Goal: Information Seeking & Learning: Learn about a topic

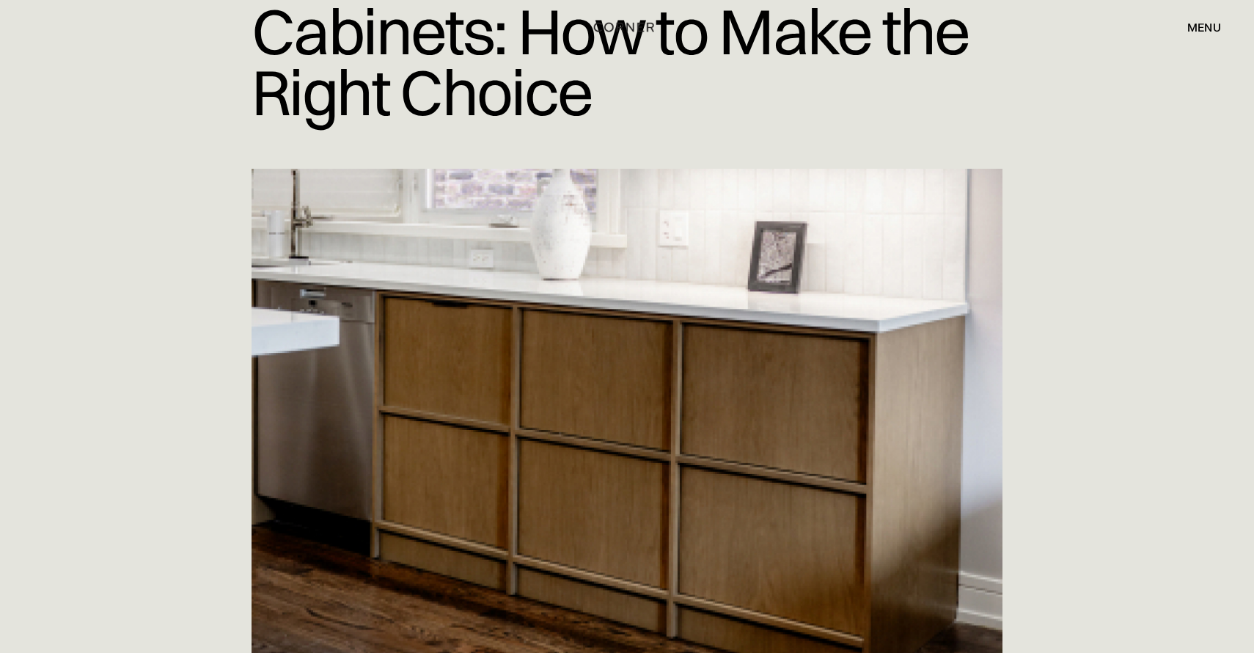
scroll to position [257, 0]
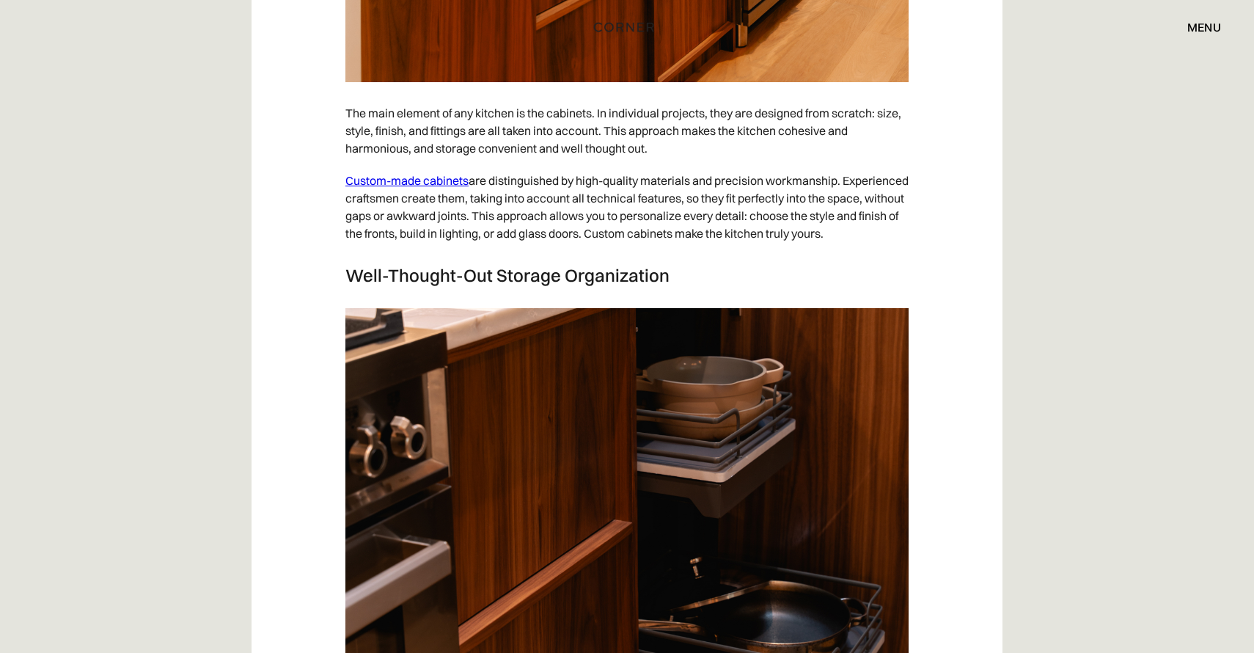
scroll to position [2274, 0]
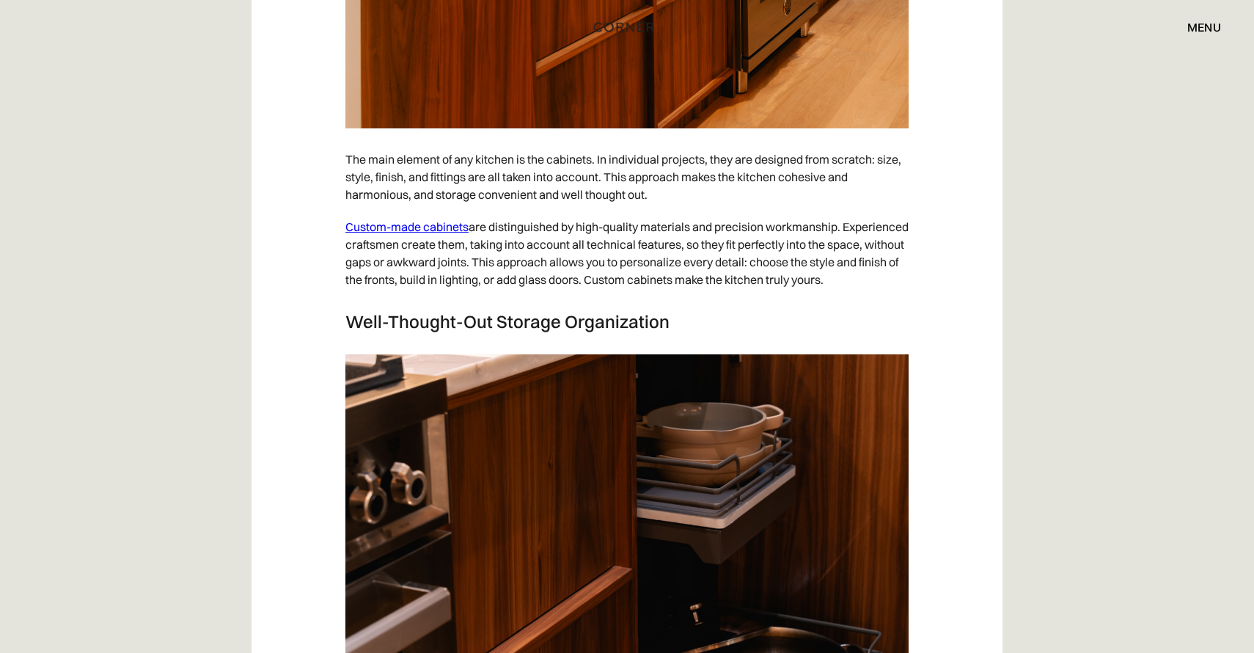
click at [469, 227] on p "Custom-made cabinets are distinguished by high-quality materials and precision …" at bounding box center [626, 252] width 563 height 85
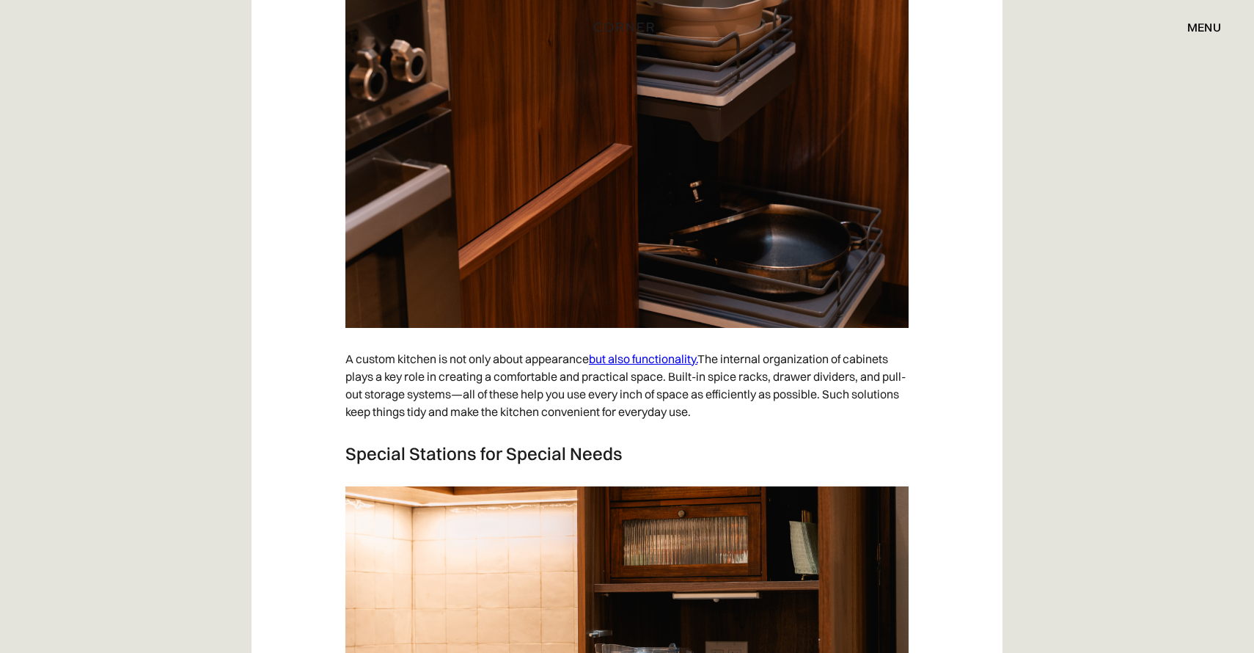
scroll to position [3011, 0]
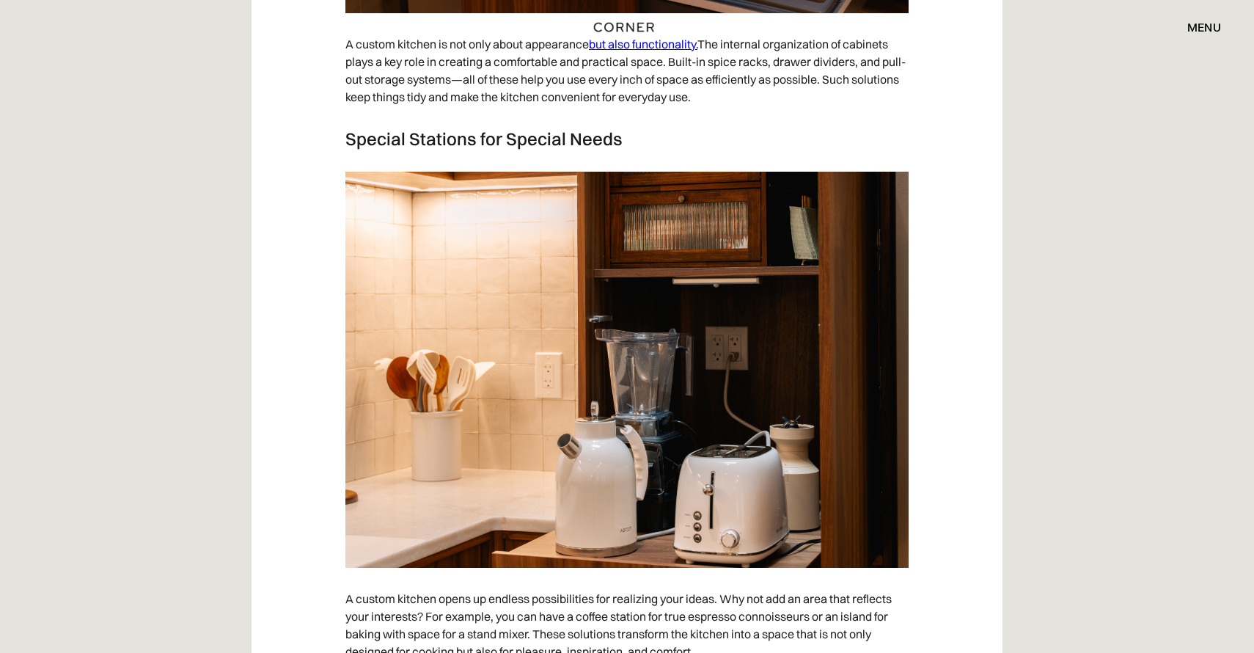
click at [672, 51] on link "but also functionality." at bounding box center [643, 44] width 109 height 15
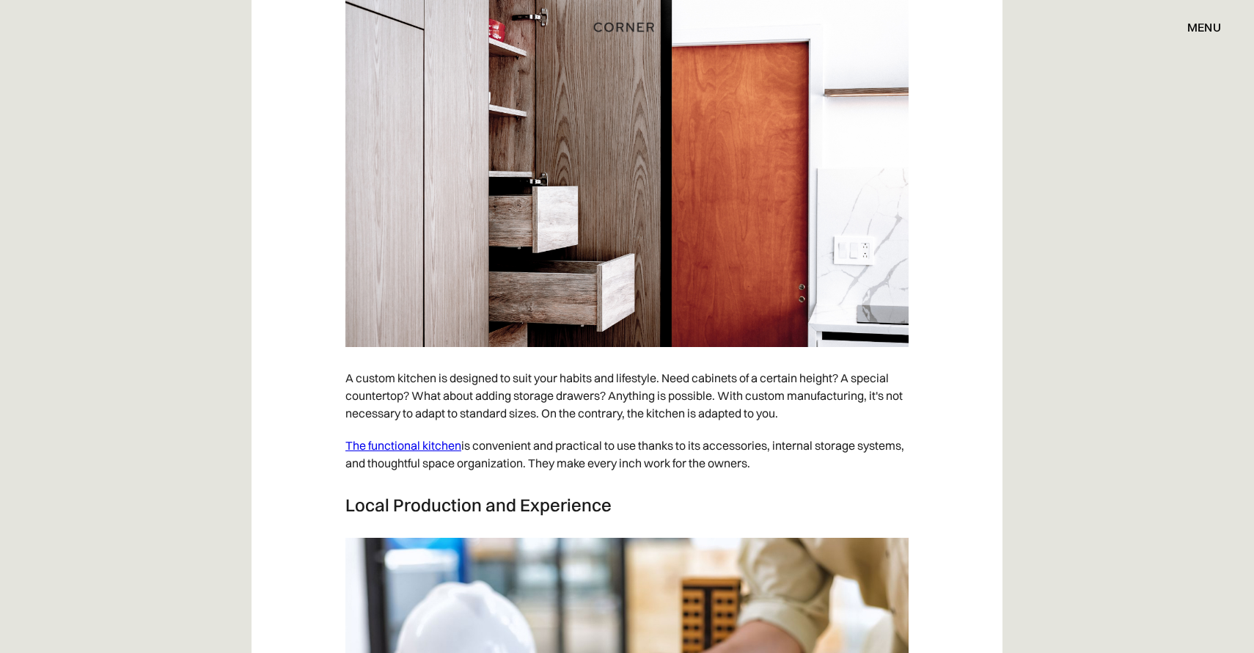
scroll to position [5325, 0]
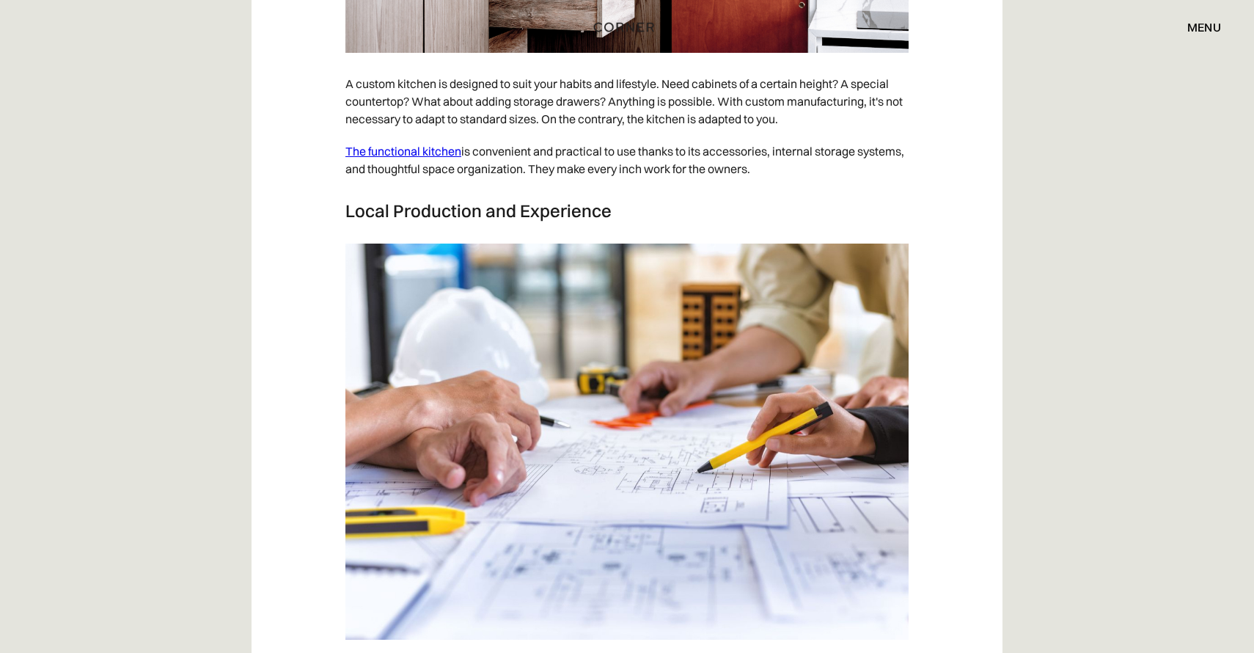
click at [416, 158] on link "The functional kitchen" at bounding box center [403, 151] width 116 height 15
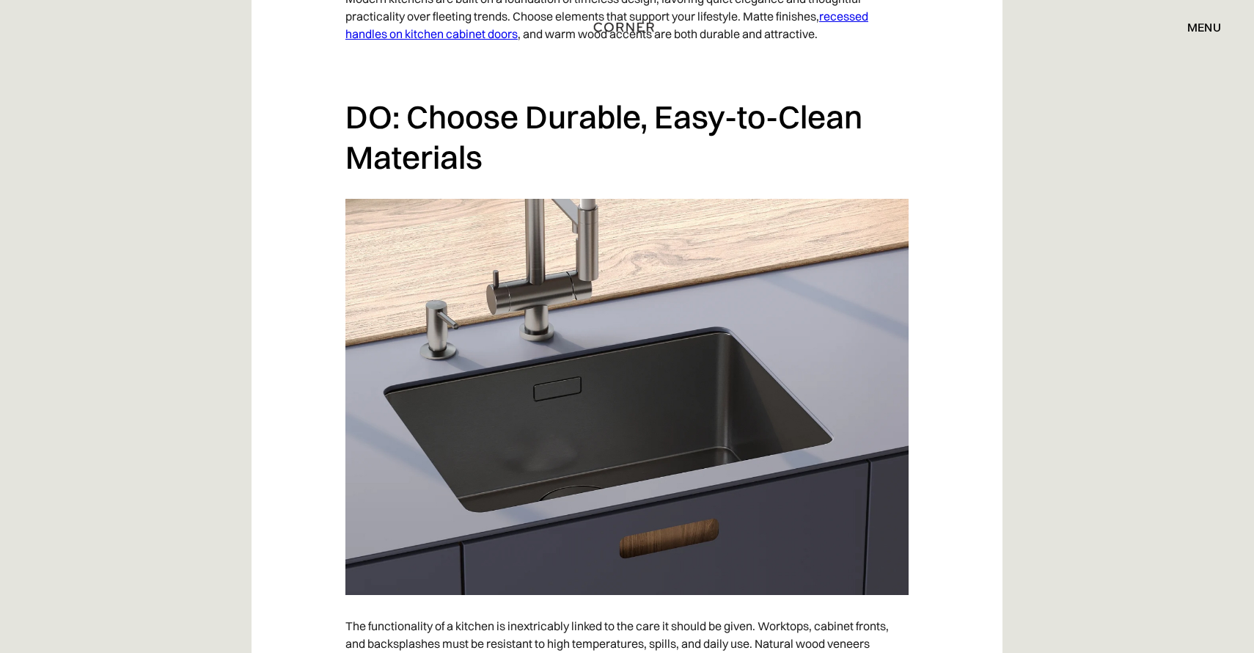
scroll to position [3829, 0]
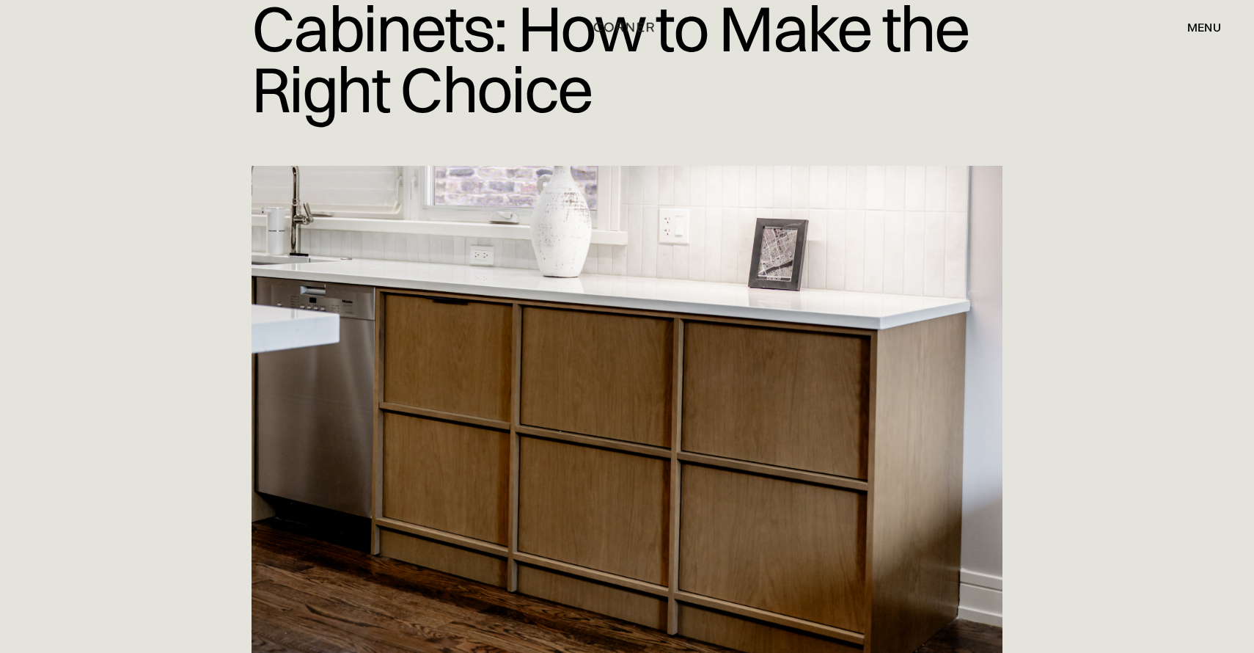
scroll to position [204, 0]
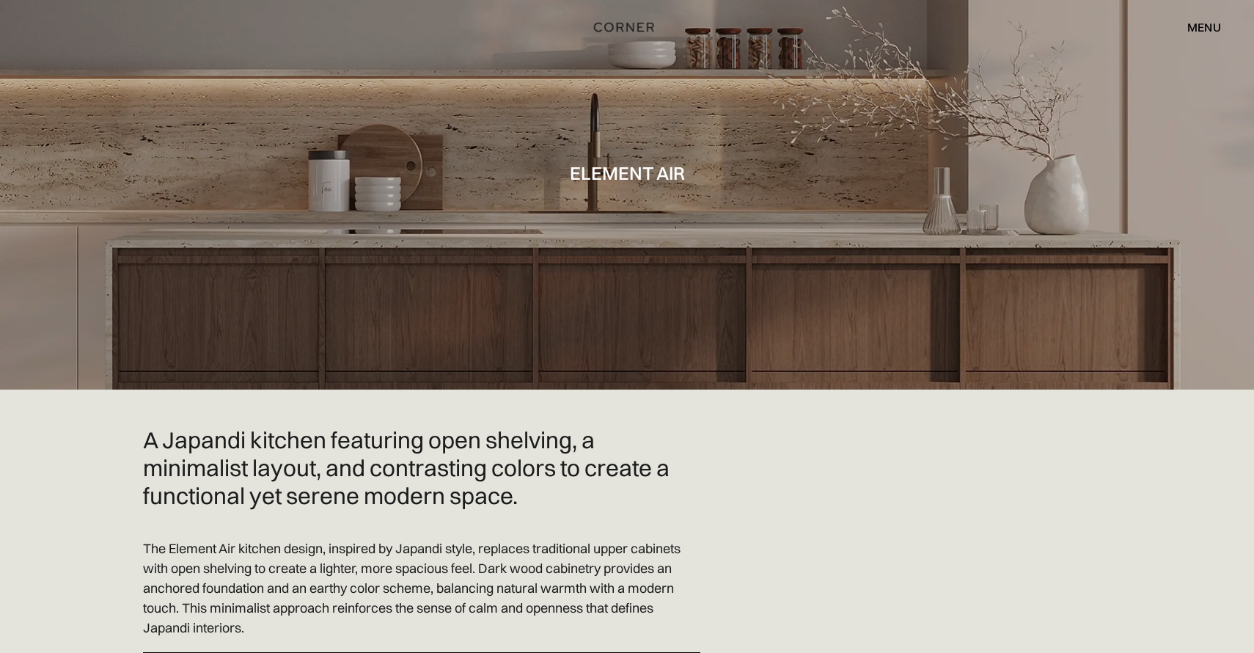
scroll to position [249, 0]
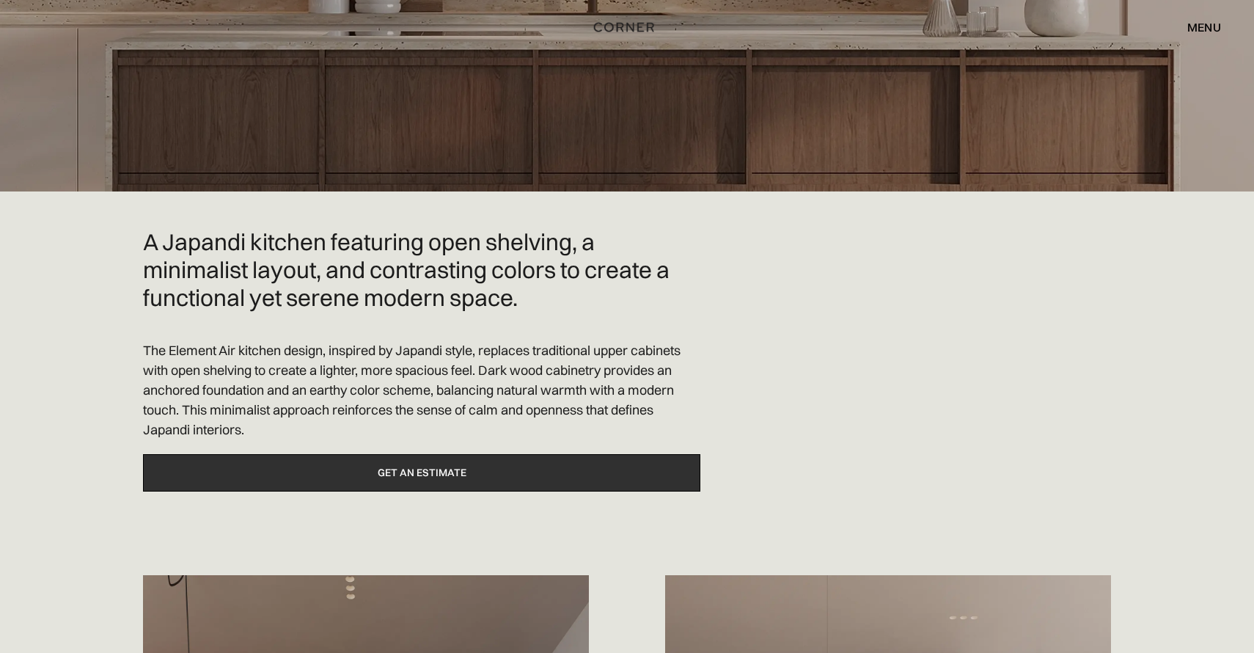
click at [460, 464] on link "Get an estimate" at bounding box center [421, 472] width 557 height 37
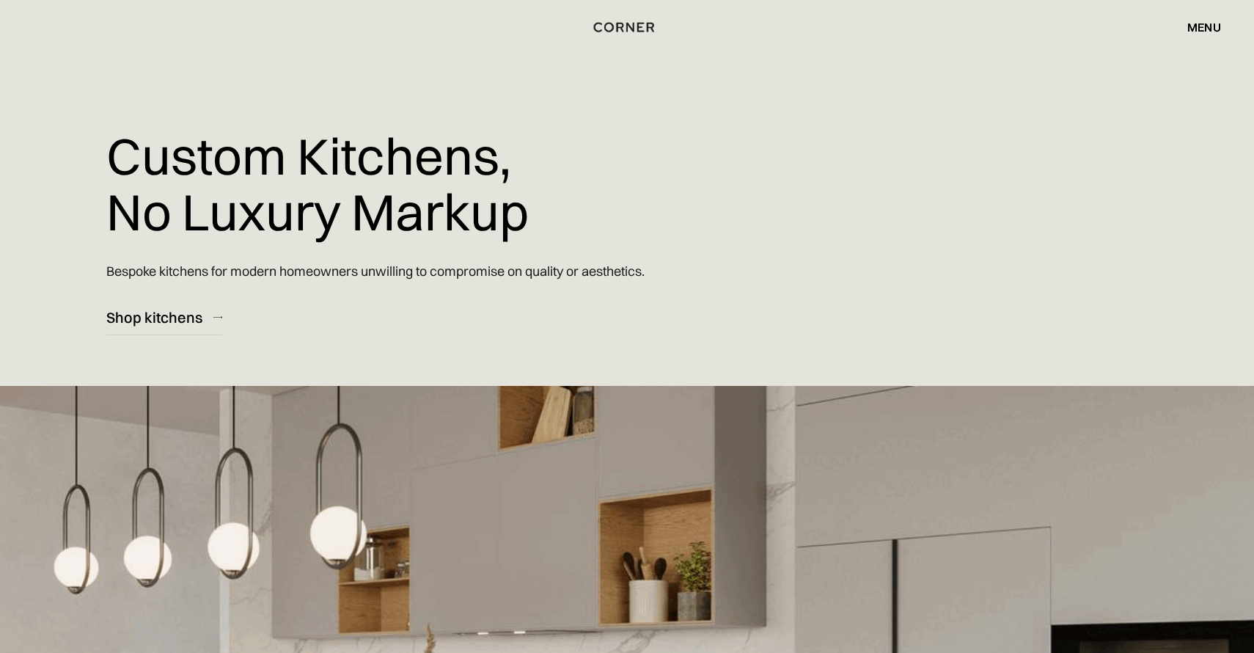
click at [1203, 33] on div "menu" at bounding box center [1204, 27] width 34 height 12
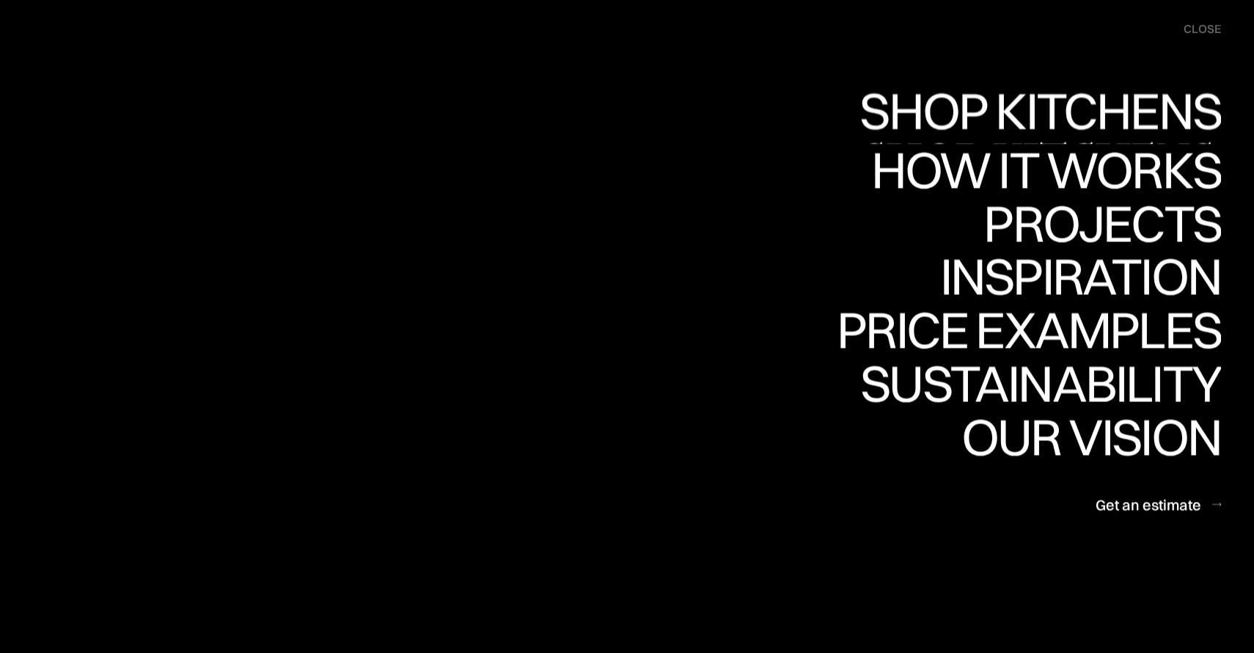
click at [0, 0] on link "Shop Kitchens Shop Kitchens" at bounding box center [0, 0] width 0 height 0
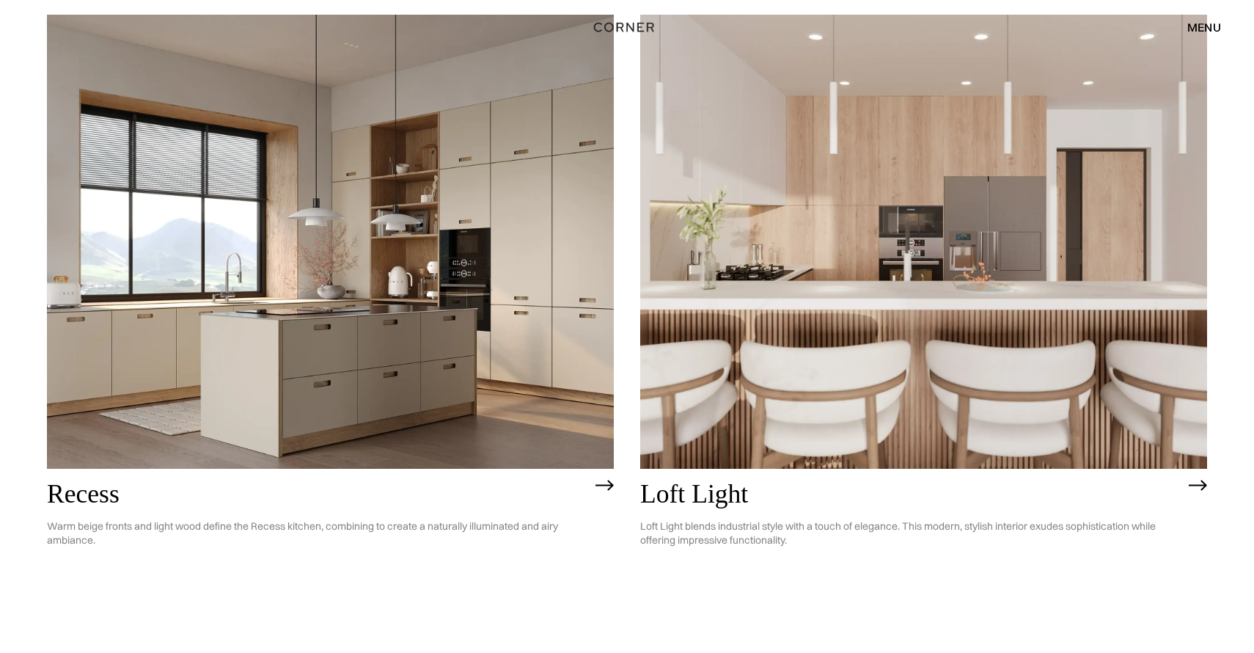
scroll to position [2194, 0]
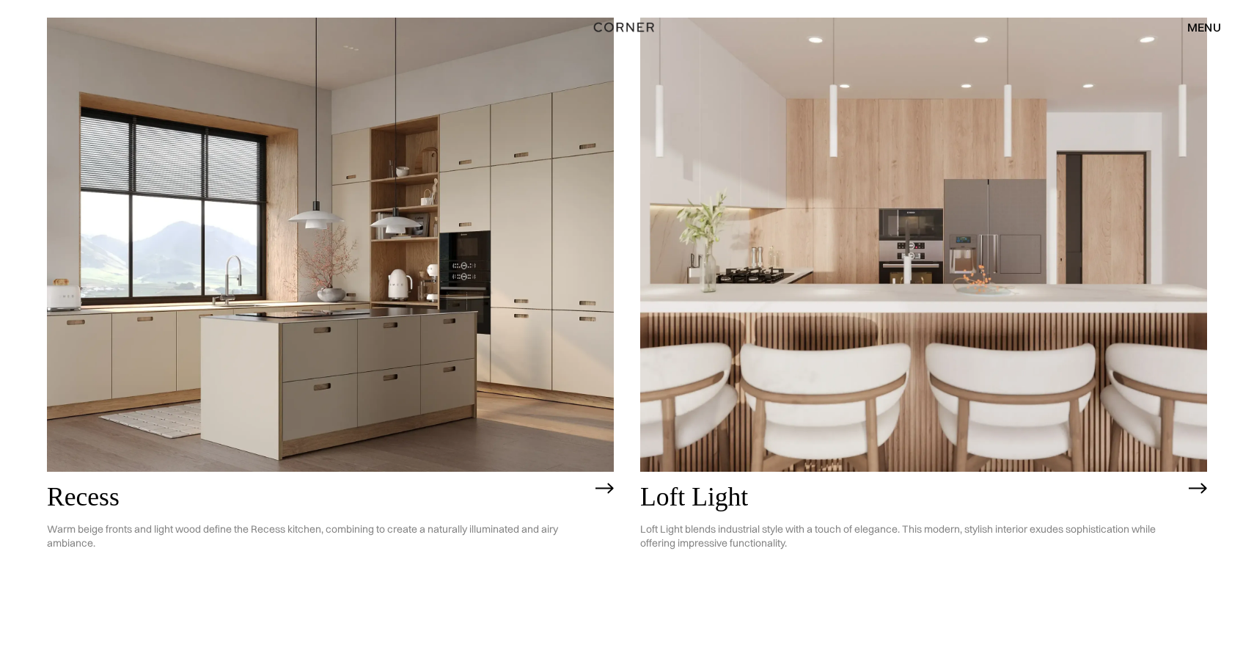
click at [929, 429] on img at bounding box center [923, 244] width 567 height 453
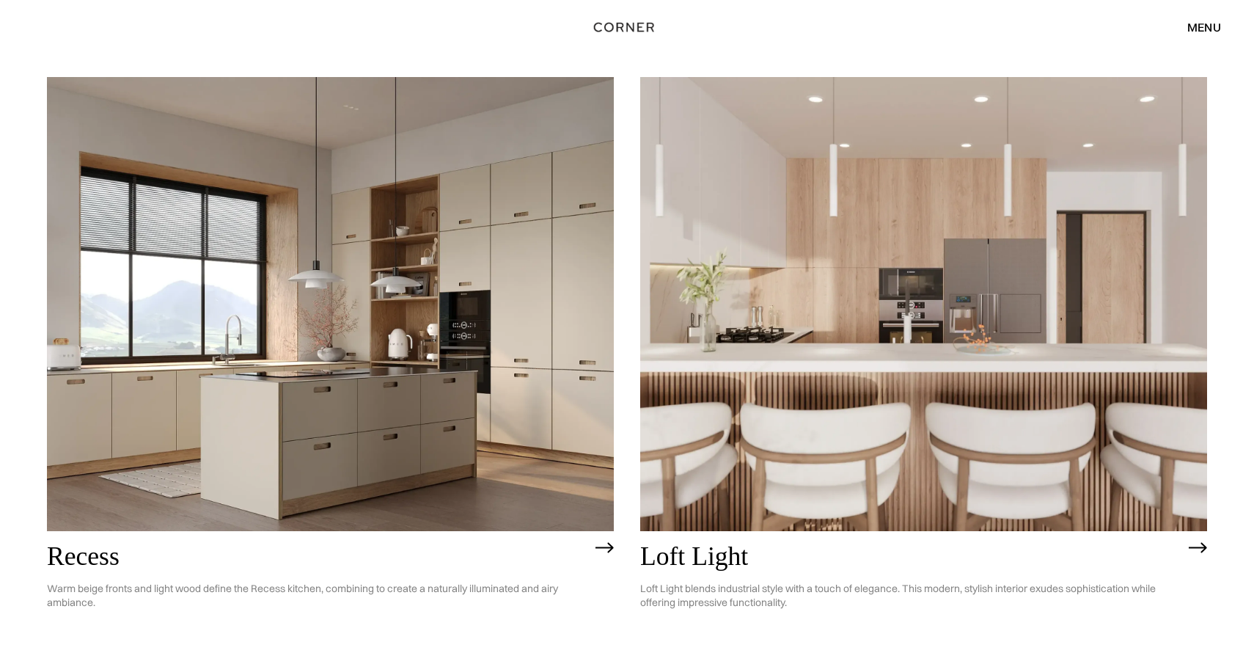
scroll to position [2127, 0]
